Goal: Task Accomplishment & Management: Use online tool/utility

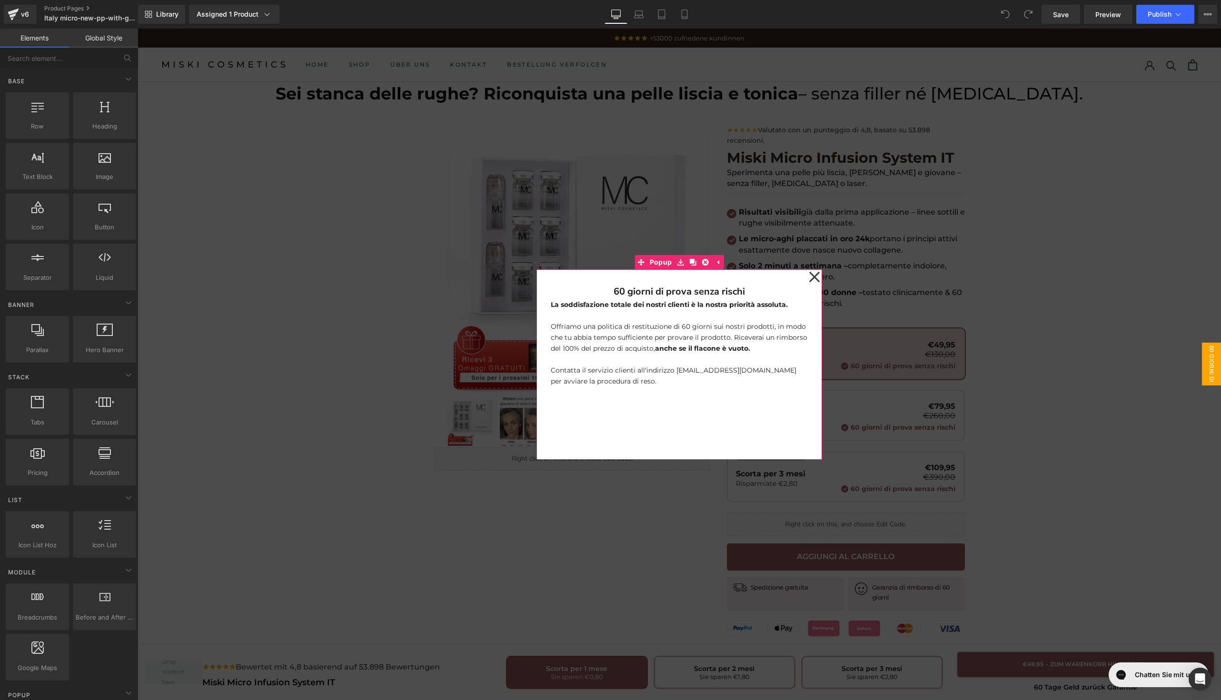
click at [809, 279] on icon at bounding box center [814, 277] width 11 height 48
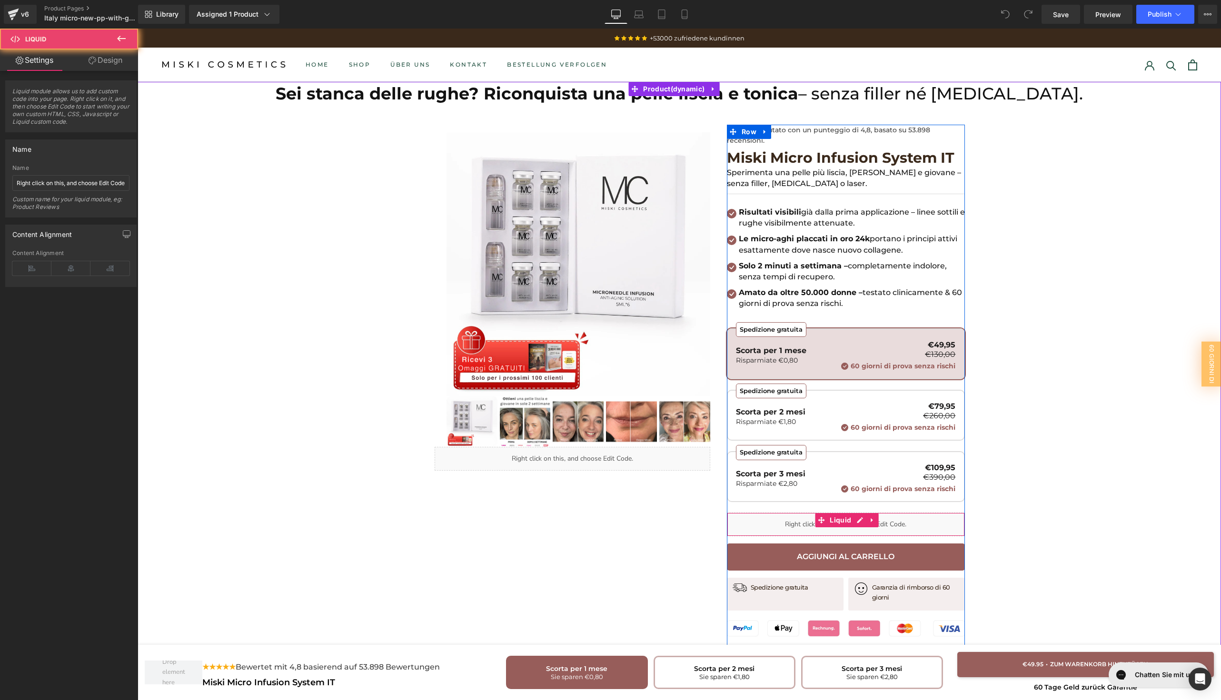
click at [801, 524] on div "Liquid" at bounding box center [846, 525] width 238 height 24
click at [857, 524] on div "Liquid" at bounding box center [846, 525] width 238 height 24
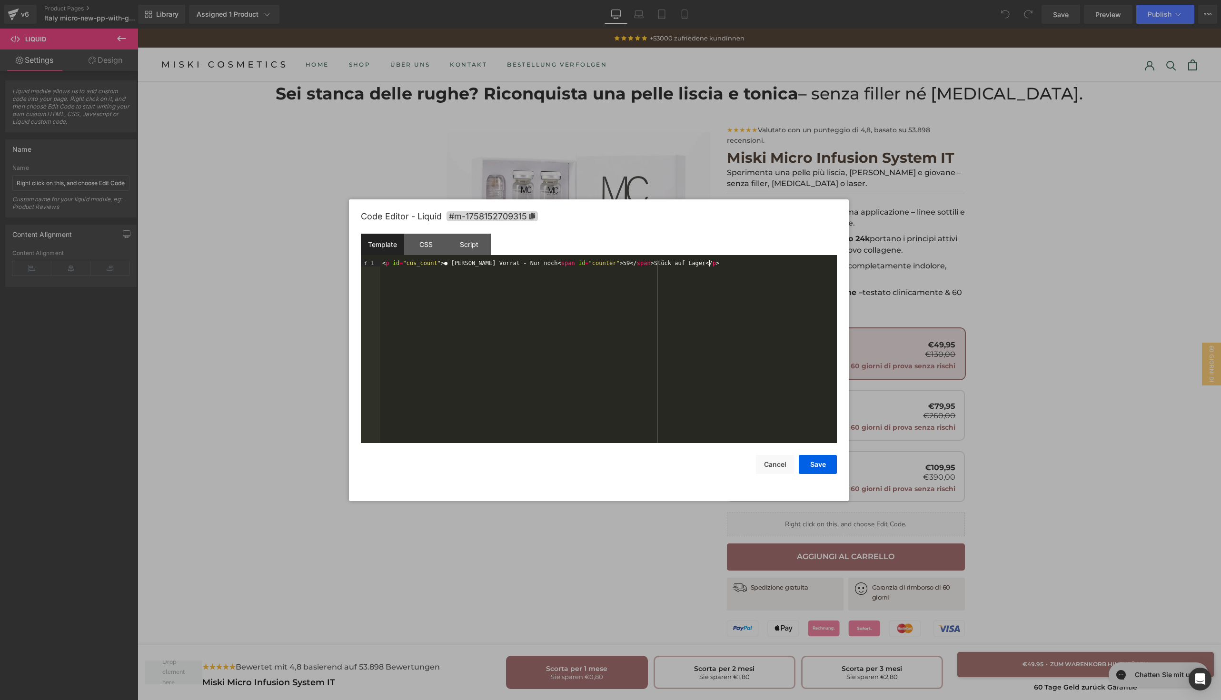
click at [537, 275] on div "< p id = "cus_count" > ● Begrenzter Vorrat - Nur noch < span id = "counter" > 5…" at bounding box center [608, 358] width 457 height 197
click at [773, 467] on button "Cancel" at bounding box center [775, 464] width 38 height 19
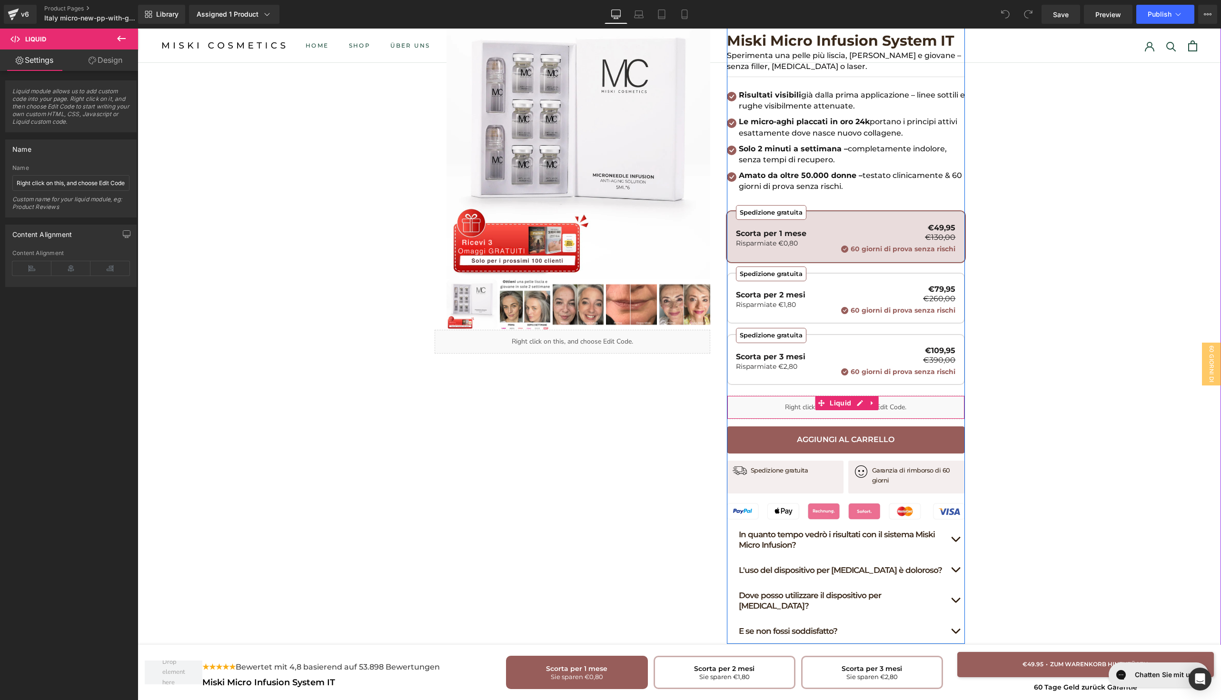
scroll to position [193, 0]
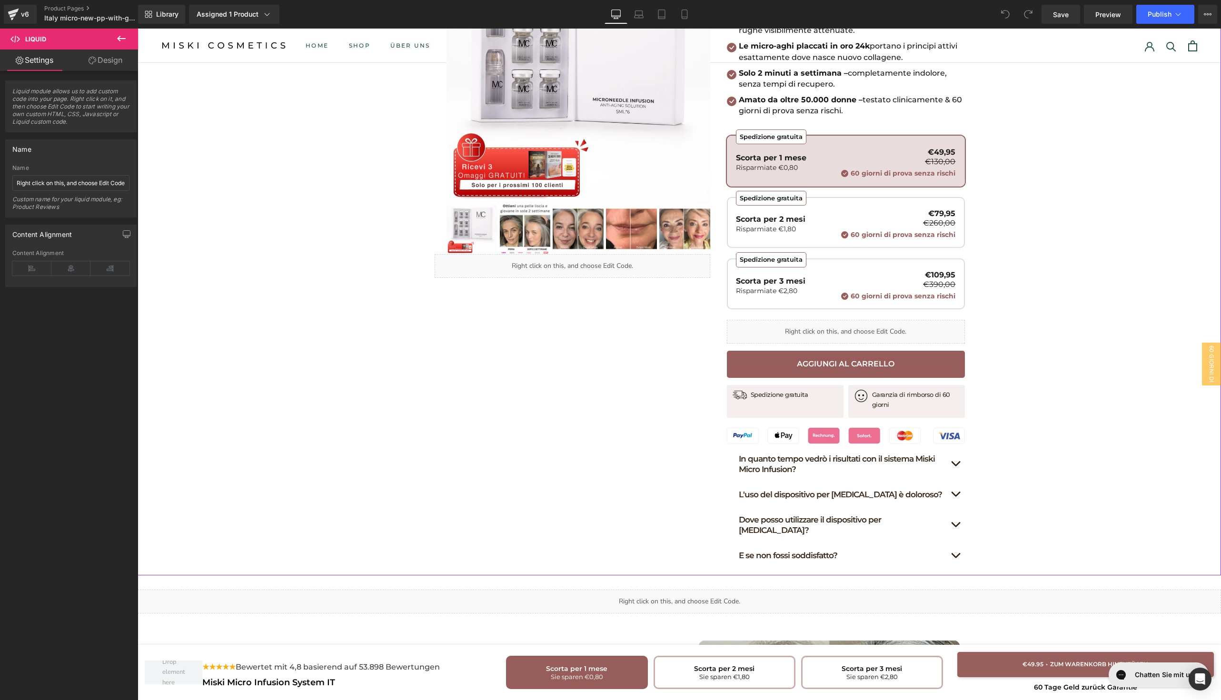
click at [592, 260] on icon at bounding box center [592, 261] width 1 height 3
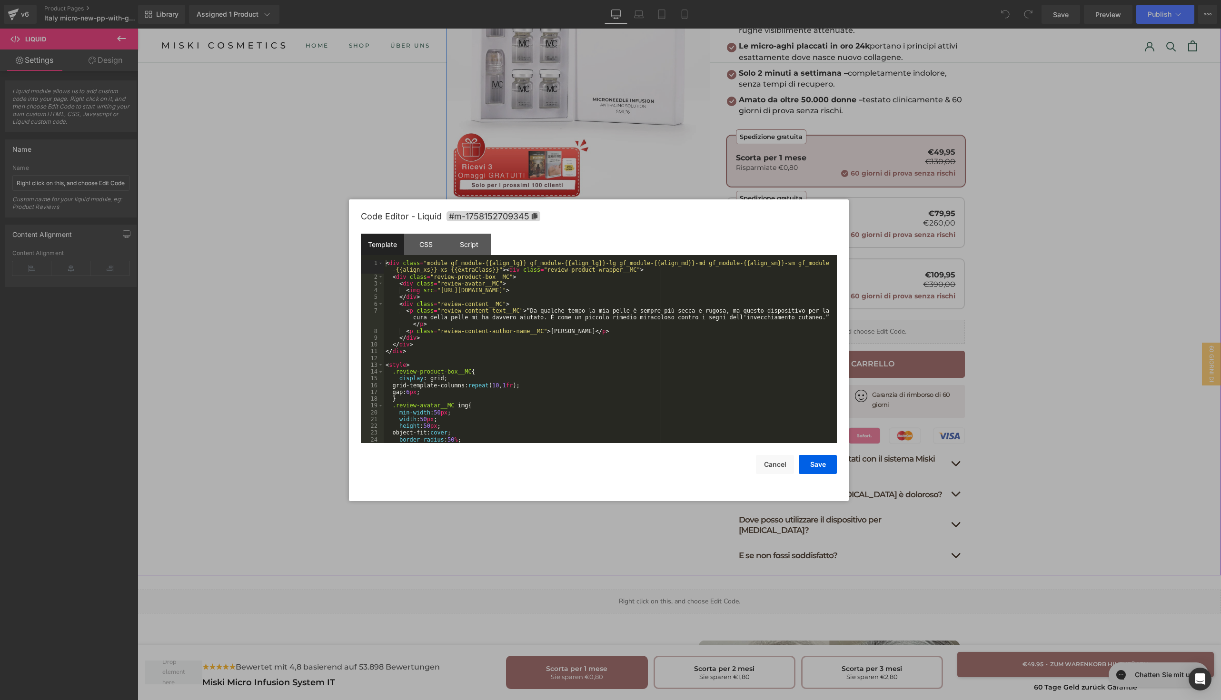
click at [555, 262] on div "Liquid" at bounding box center [573, 266] width 276 height 24
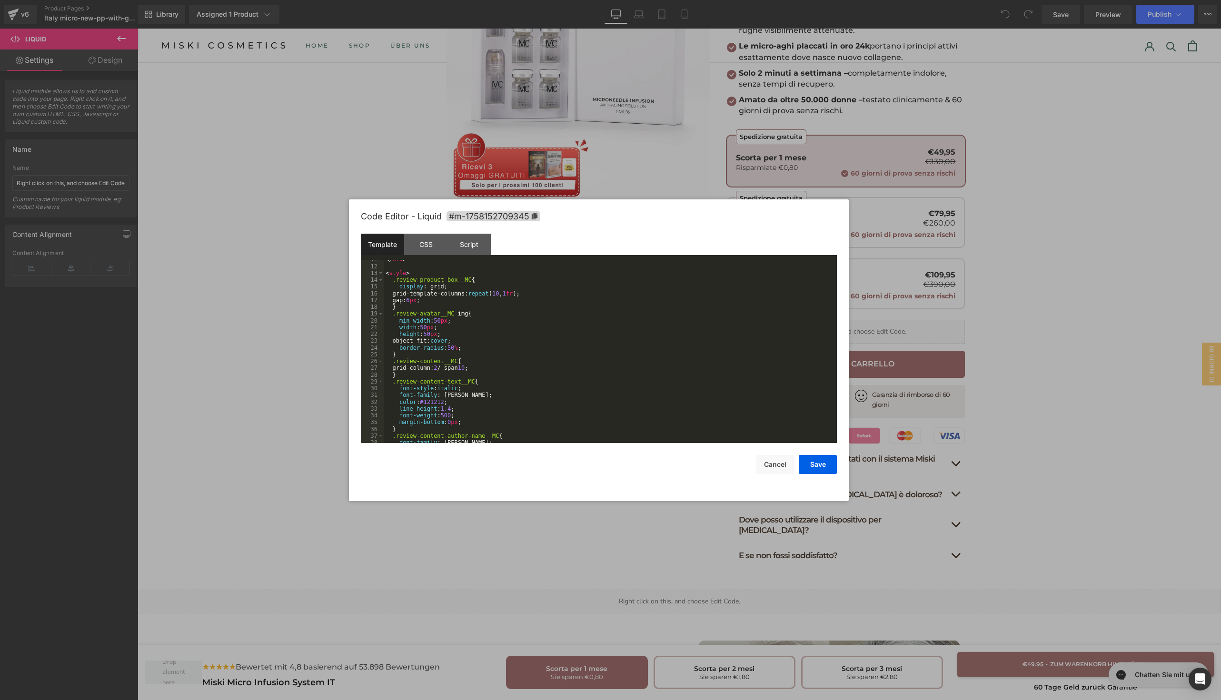
scroll to position [128, 0]
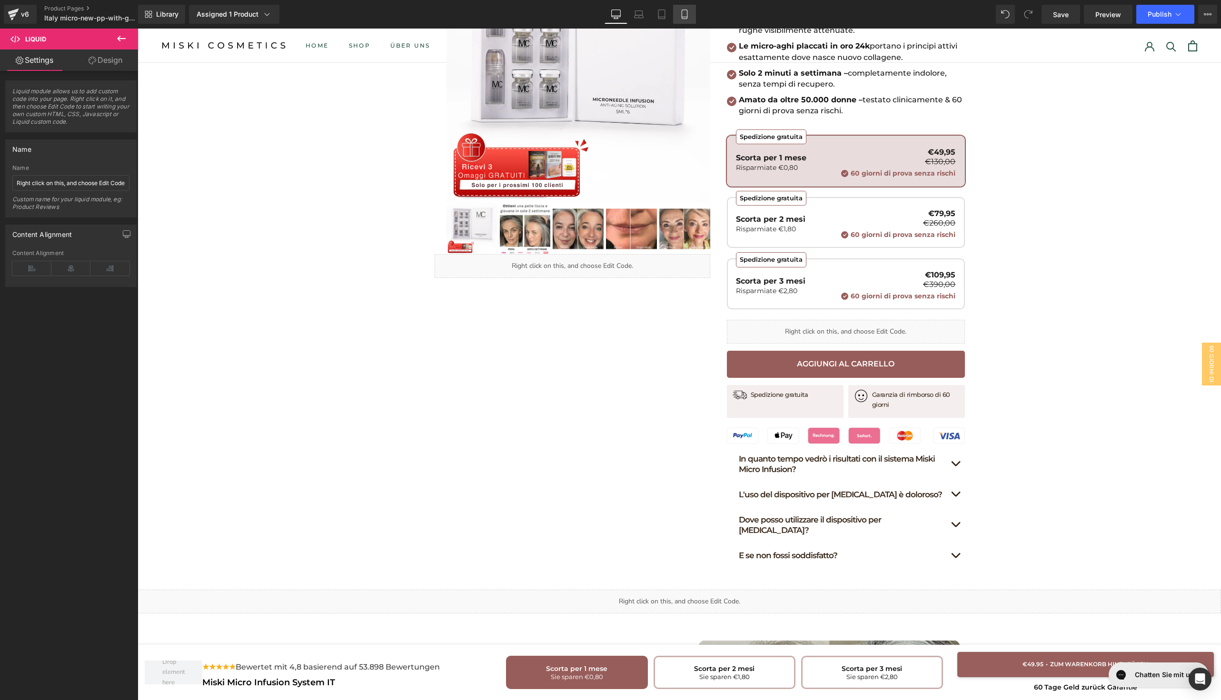
drag, startPoint x: 680, startPoint y: 17, endPoint x: 116, endPoint y: 32, distance: 564.0
click at [680, 17] on icon at bounding box center [685, 15] width 10 height 10
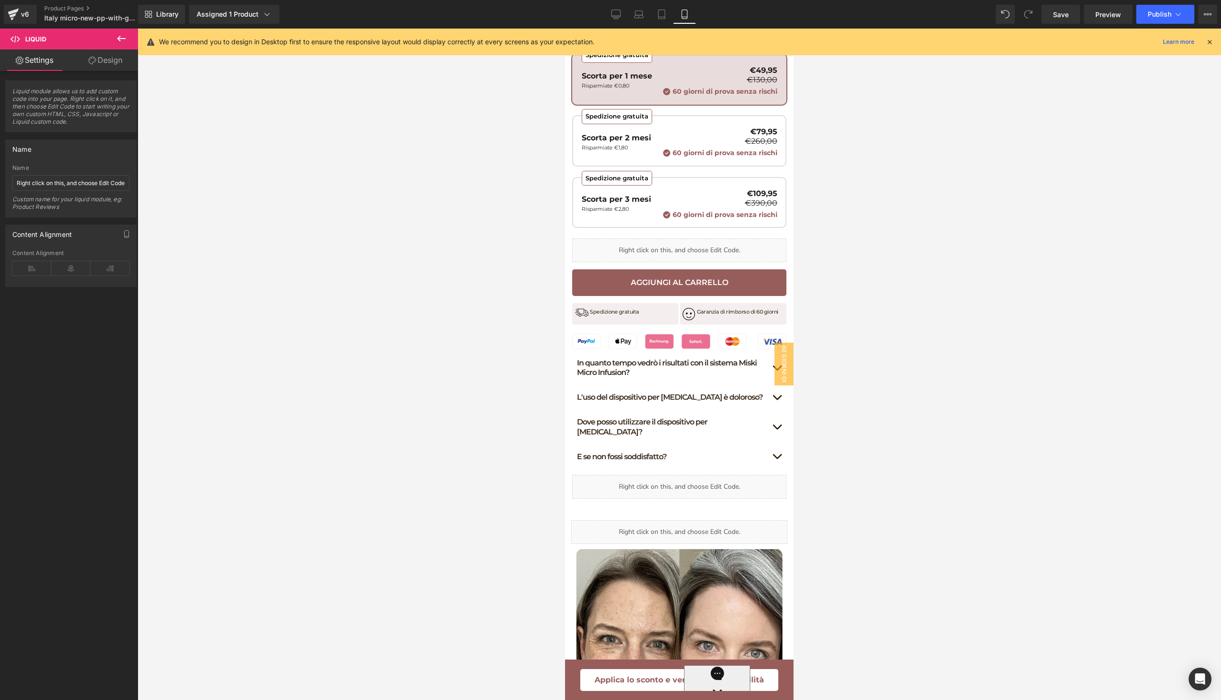
scroll to position [636, 0]
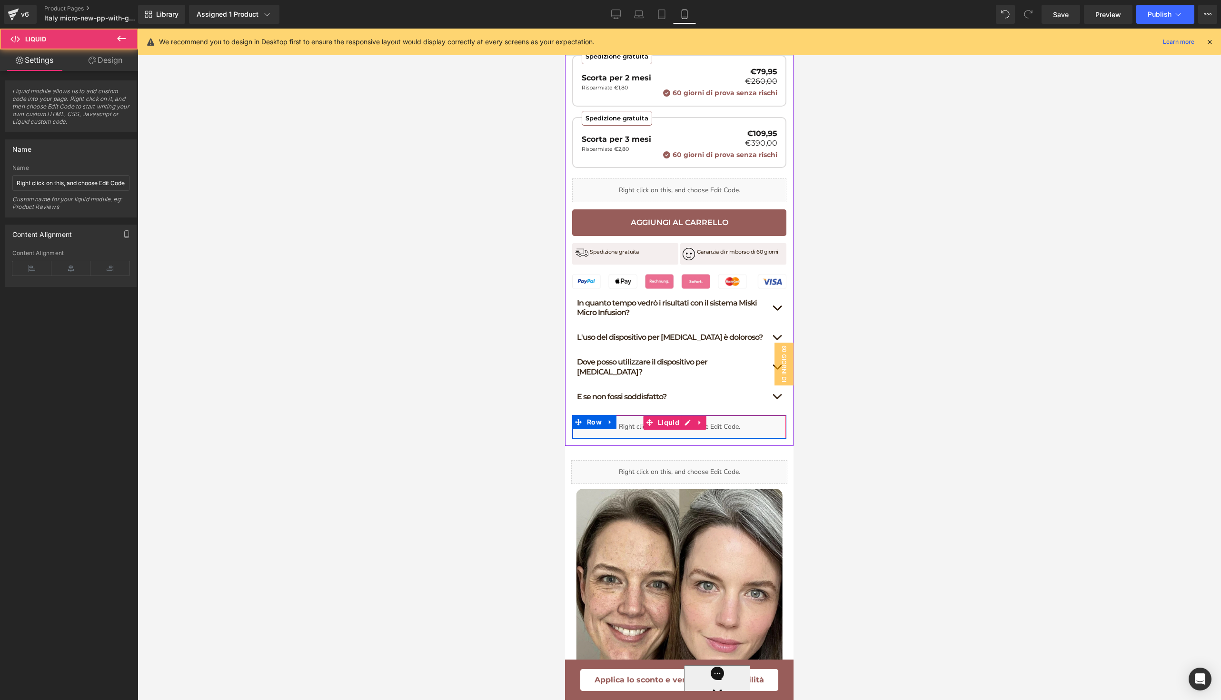
click at [696, 439] on div "Liquid" at bounding box center [679, 427] width 214 height 24
click at [690, 439] on div "Liquid" at bounding box center [679, 427] width 214 height 24
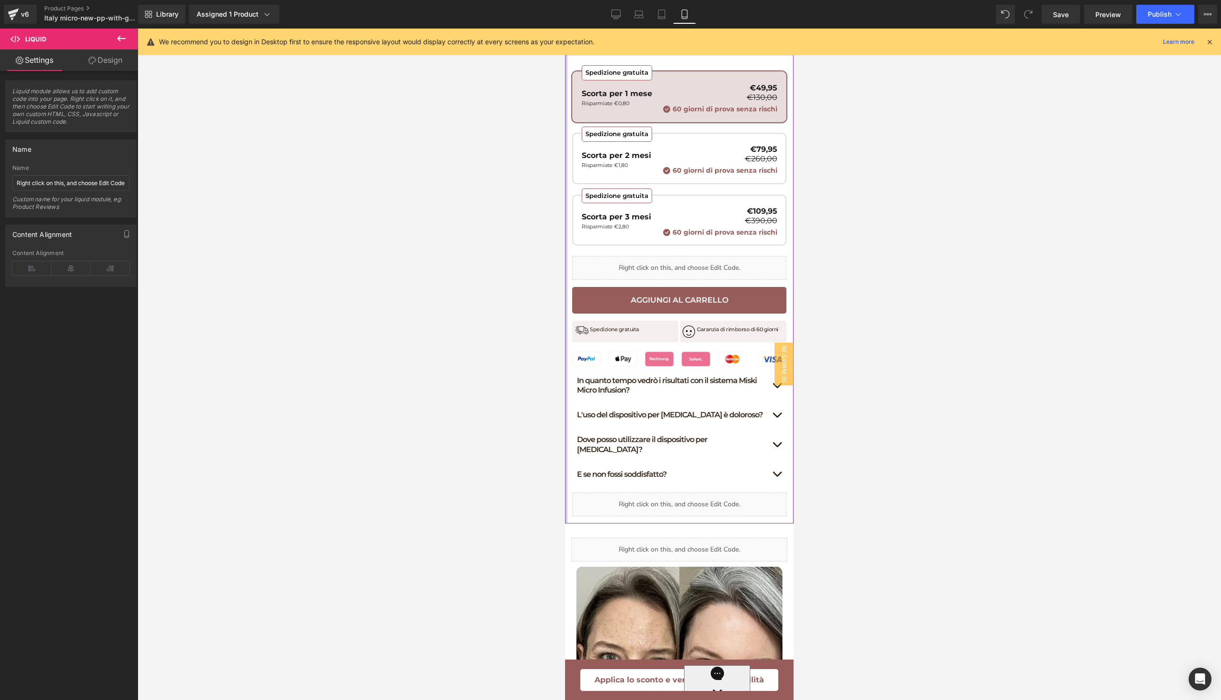
scroll to position [556, 0]
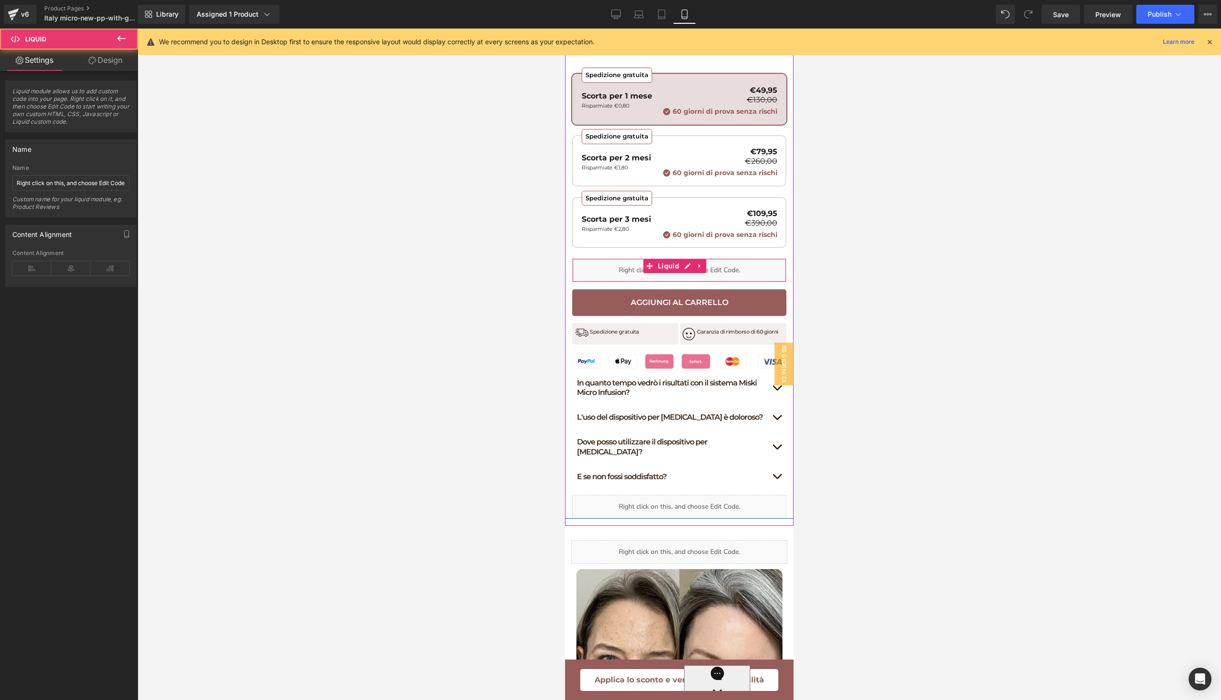
click at [688, 282] on div "Liquid" at bounding box center [679, 271] width 214 height 24
click at [688, 270] on icon at bounding box center [688, 265] width 7 height 7
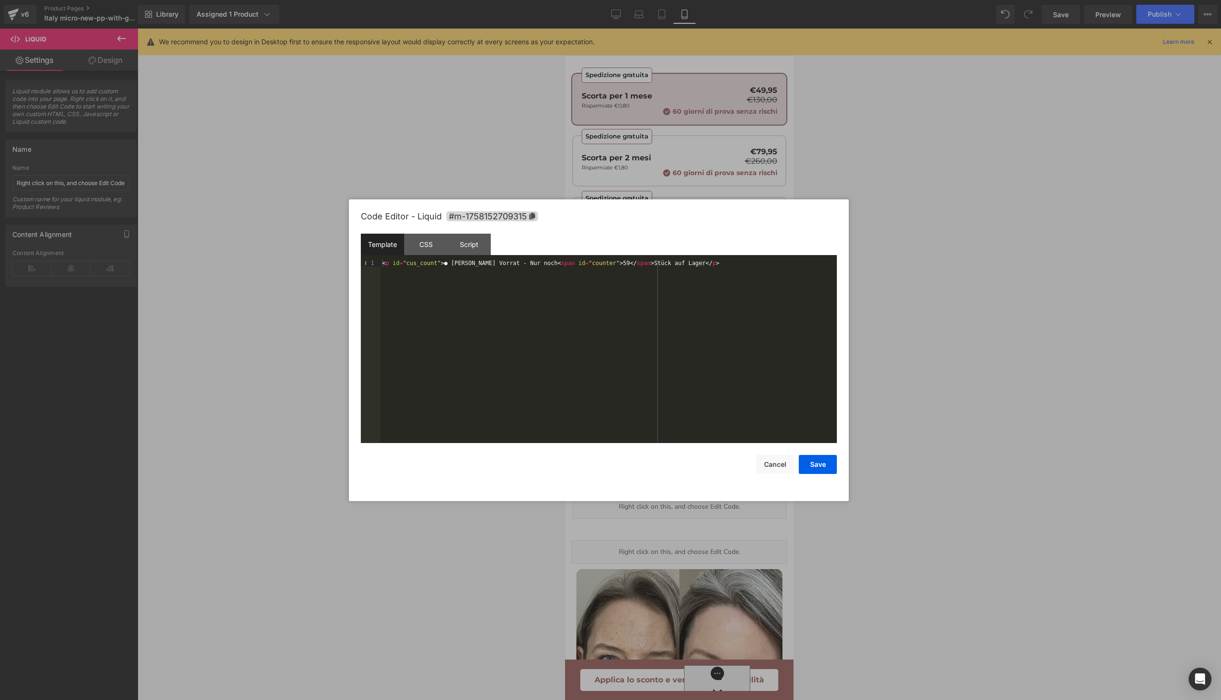
click at [479, 301] on div "< p id = "cus_count" > ● Begrenzter Vorrat - Nur noch < span id = "counter" > 5…" at bounding box center [608, 358] width 457 height 197
click at [810, 469] on button "Save" at bounding box center [818, 464] width 38 height 19
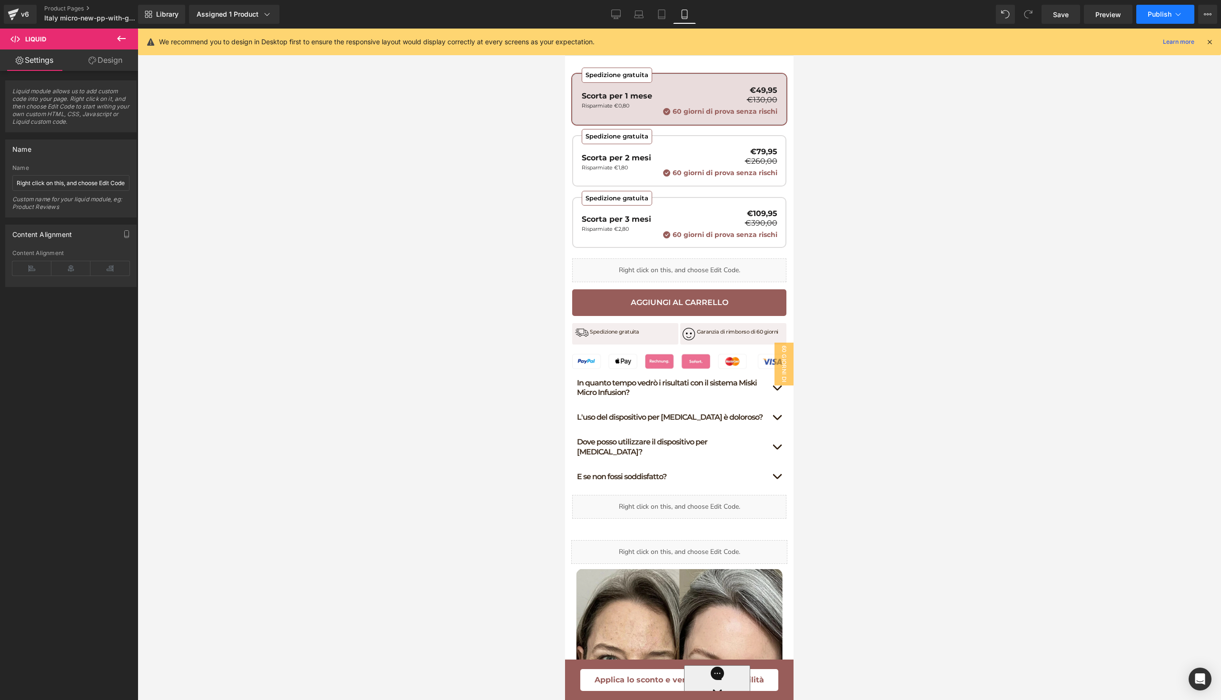
click at [1161, 6] on button "Publish" at bounding box center [1166, 14] width 58 height 19
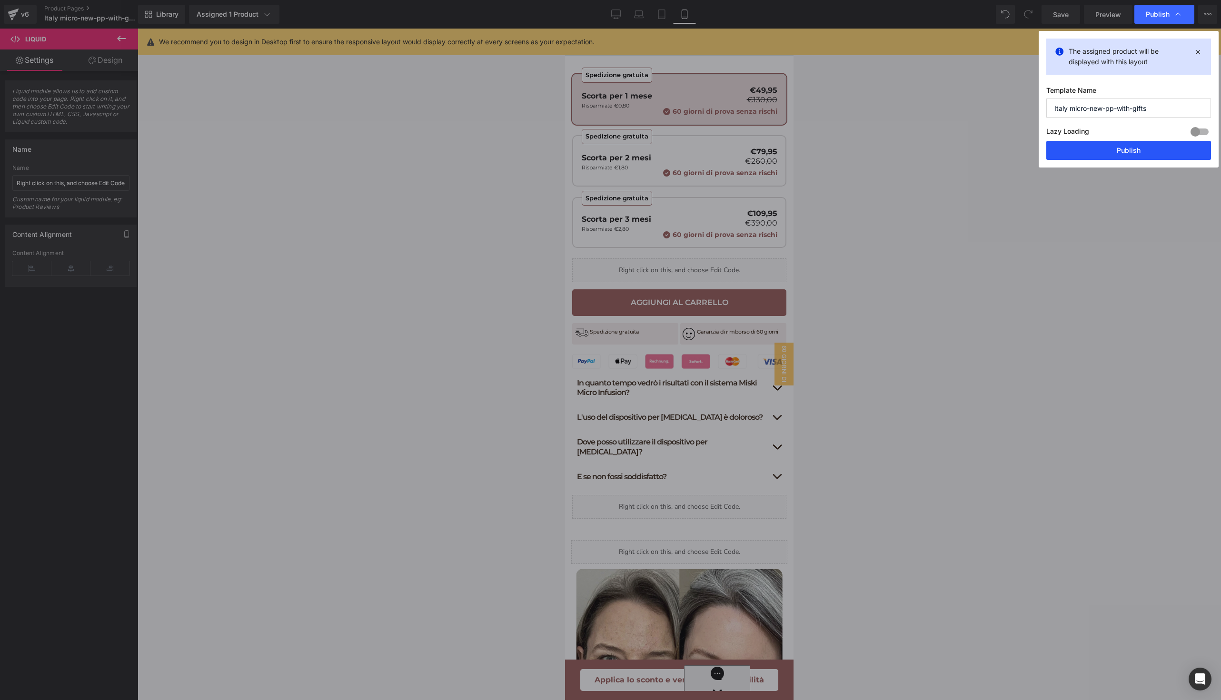
click at [1129, 147] on button "Publish" at bounding box center [1129, 150] width 165 height 19
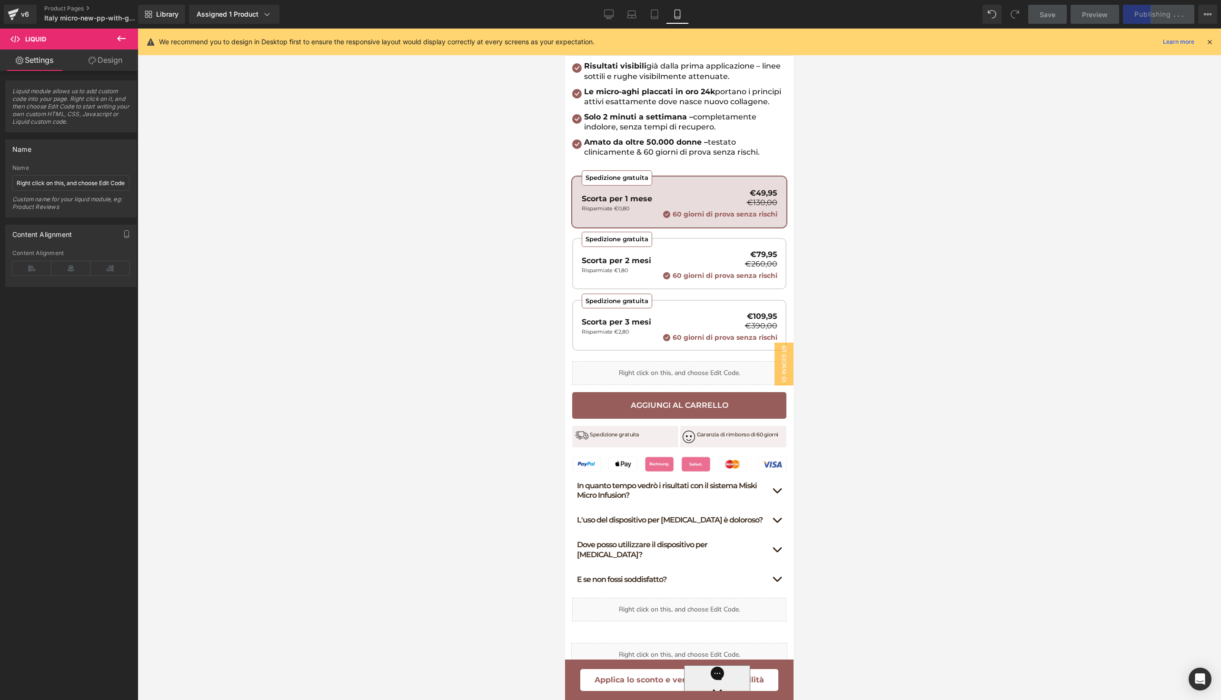
scroll to position [441, 0]
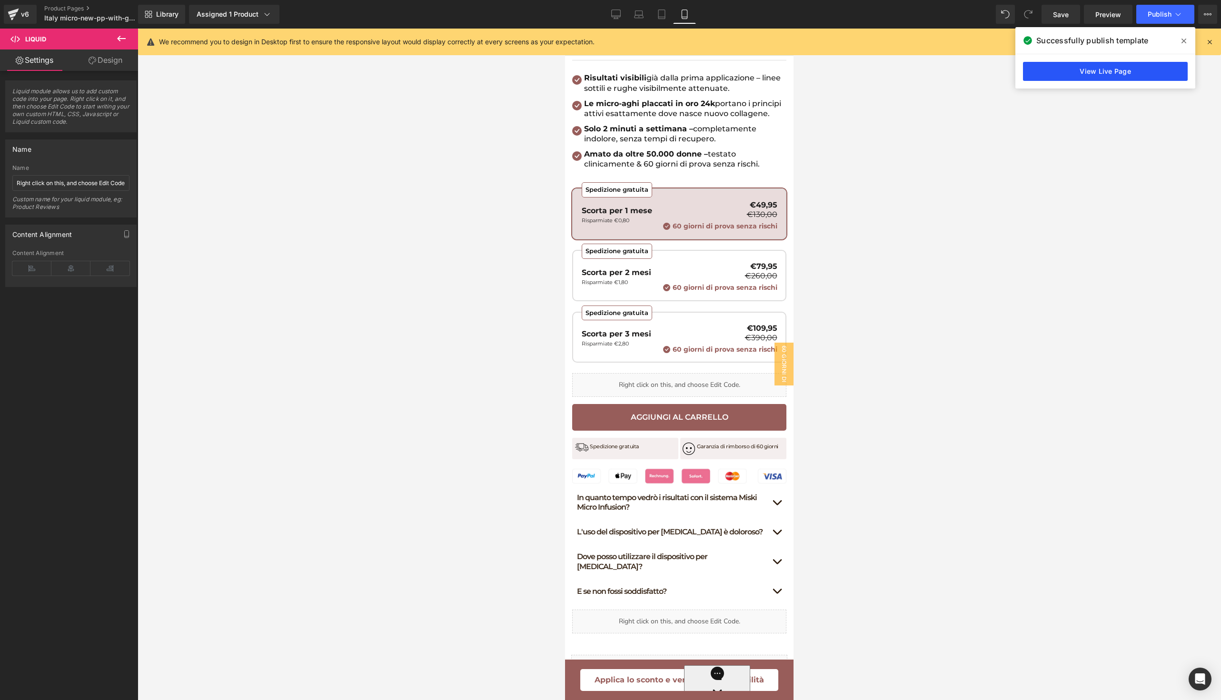
click at [1079, 70] on link "View Live Page" at bounding box center [1105, 71] width 165 height 19
